Goal: Task Accomplishment & Management: Use online tool/utility

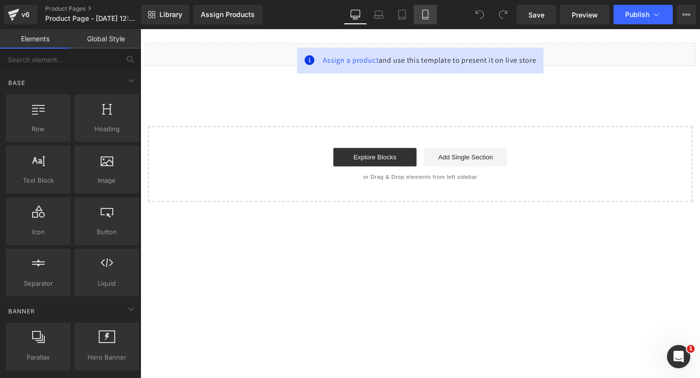
click at [429, 22] on link "Mobile" at bounding box center [425, 14] width 23 height 19
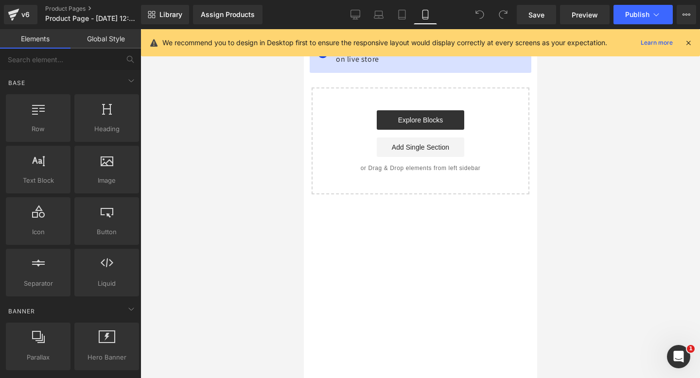
click at [687, 38] on div at bounding box center [689, 42] width 8 height 11
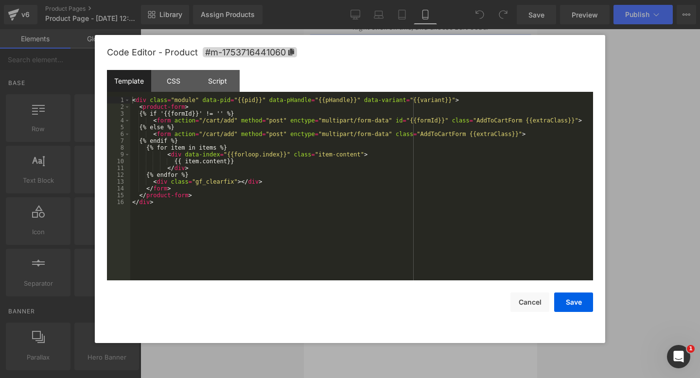
click at [341, 0] on div "You are previewing how the will restyle your page. You can not edit Elements in…" at bounding box center [350, 0] width 700 height 0
click at [533, 310] on button "Cancel" at bounding box center [530, 302] width 39 height 19
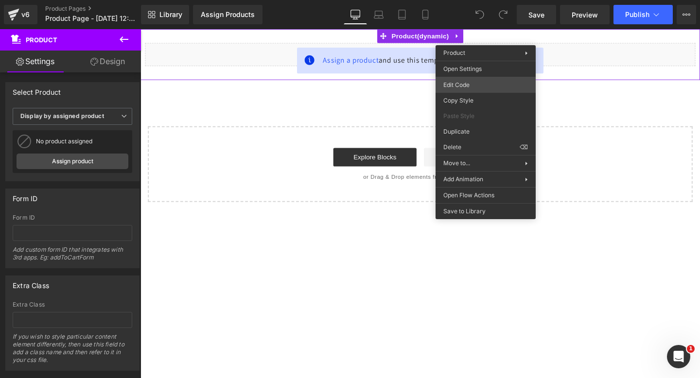
click at [450, 0] on div "You are previewing how the will restyle your page. You can not edit Elements in…" at bounding box center [350, 0] width 700 height 0
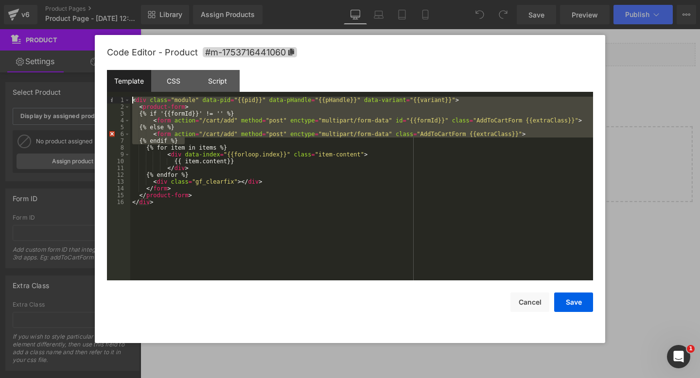
drag, startPoint x: 220, startPoint y: 142, endPoint x: 215, endPoint y: 34, distance: 108.1
click at [215, 34] on body "You are previewing how the will restyle your page. You can not edit Elements in…" at bounding box center [350, 189] width 700 height 378
click at [535, 297] on button "Cancel" at bounding box center [530, 302] width 39 height 19
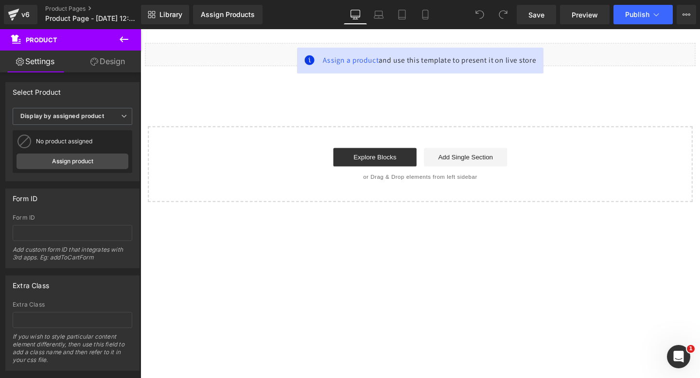
click at [596, 28] on div "Library Assign Products Product Preview No product match your search. Please tr…" at bounding box center [420, 14] width 559 height 29
click at [592, 23] on link "Preview" at bounding box center [585, 14] width 50 height 19
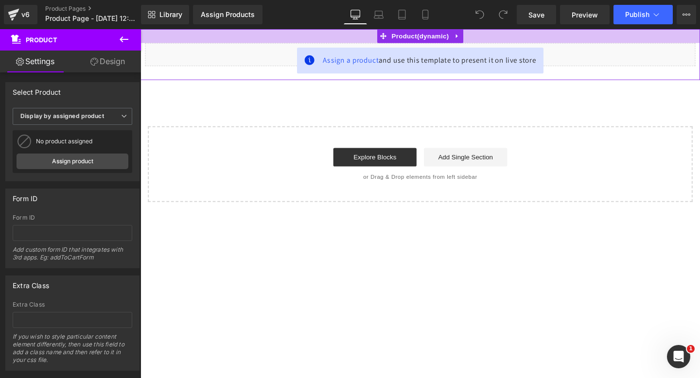
click at [497, 36] on div at bounding box center [435, 36] width 589 height 15
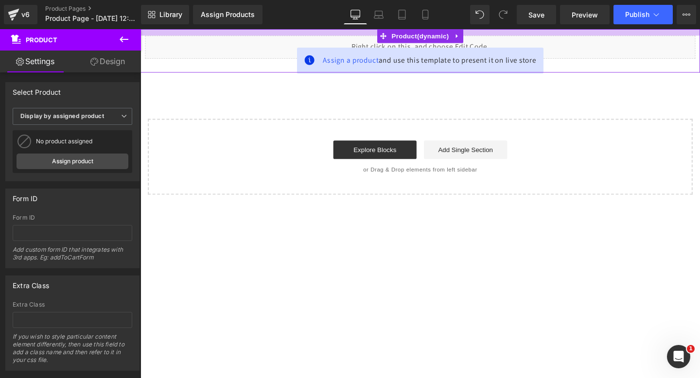
drag, startPoint x: 497, startPoint y: 36, endPoint x: 488, endPoint y: 30, distance: 11.1
click at [488, 29] on div at bounding box center [435, 32] width 589 height 7
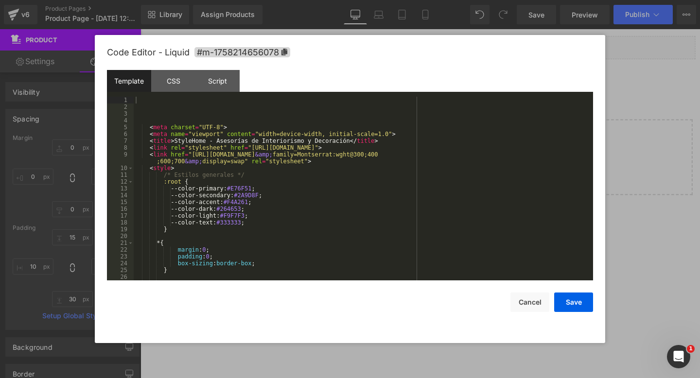
click at [337, 0] on div "You are previewing how the will restyle your page. You can not edit Elements in…" at bounding box center [350, 0] width 700 height 0
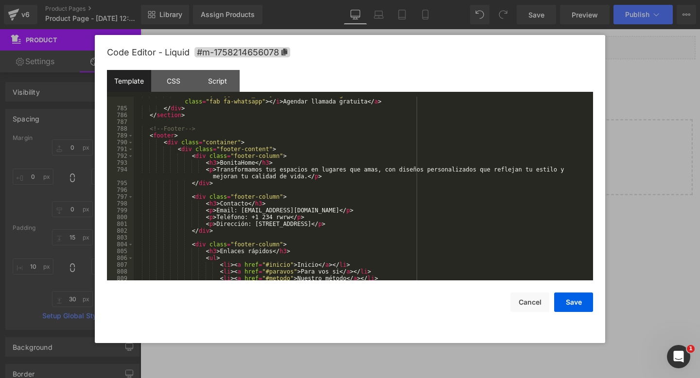
scroll to position [5474, 0]
click at [526, 299] on button "Cancel" at bounding box center [530, 302] width 39 height 19
